Goal: Transaction & Acquisition: Purchase product/service

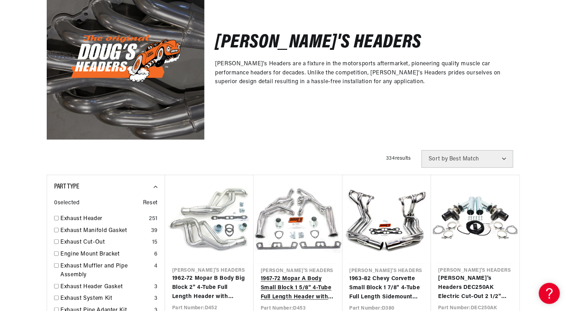
click at [293, 275] on link "1967-72 Mopar A Body Small Block 1 5/8" 4-Tube Full Length Header with Metallic…" at bounding box center [298, 288] width 75 height 27
